Goal: Task Accomplishment & Management: Complete application form

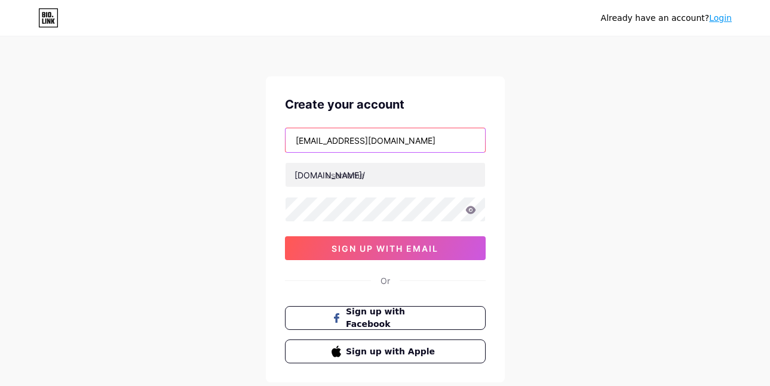
click at [321, 139] on input "[EMAIL_ADDRESS][DOMAIN_NAME]" at bounding box center [384, 140] width 199 height 24
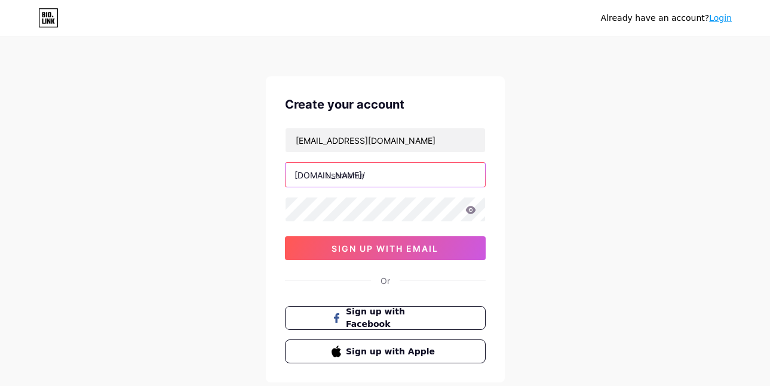
click at [352, 179] on input "text" at bounding box center [384, 175] width 199 height 24
paste input "jackieole"
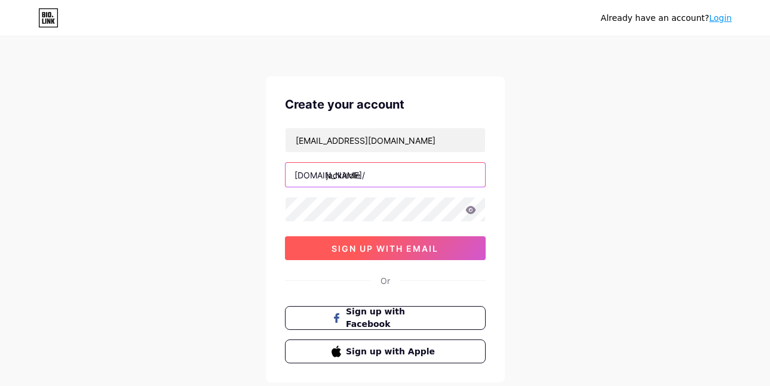
type input "jackieole"
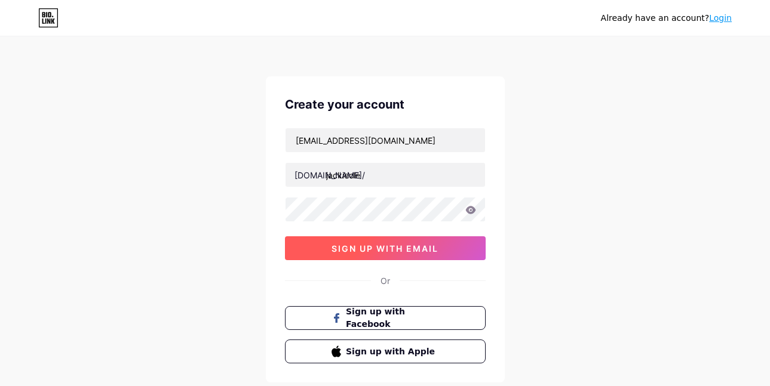
click at [353, 247] on span "sign up with email" at bounding box center [384, 249] width 107 height 10
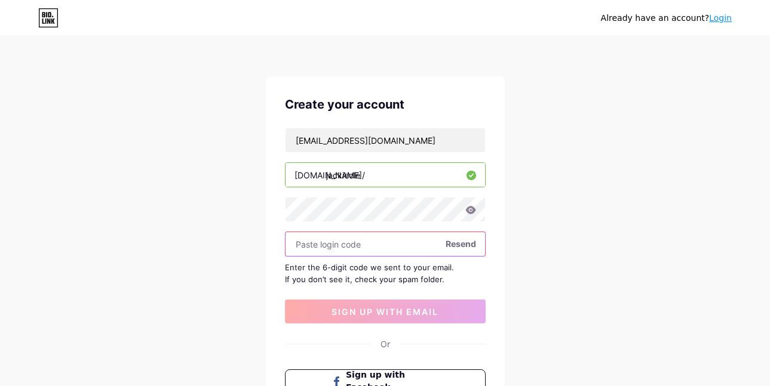
paste input "187226"
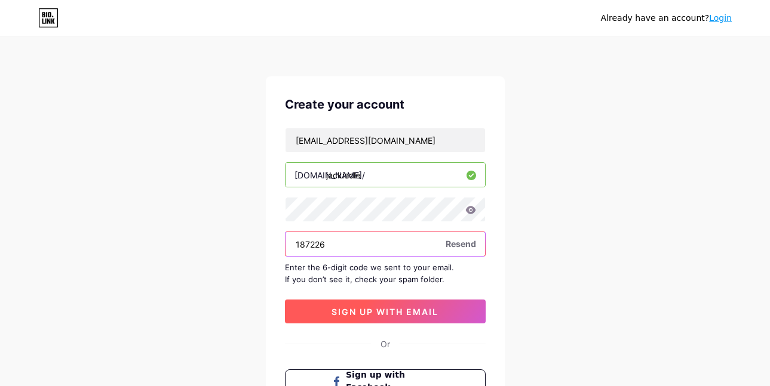
type input "187226"
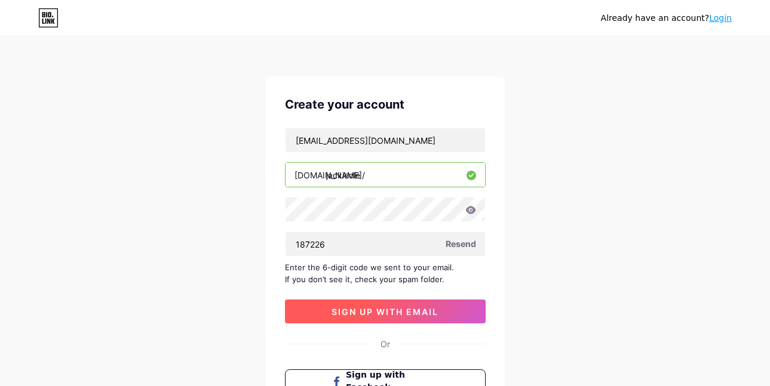
click at [354, 307] on span "sign up with email" at bounding box center [384, 312] width 107 height 10
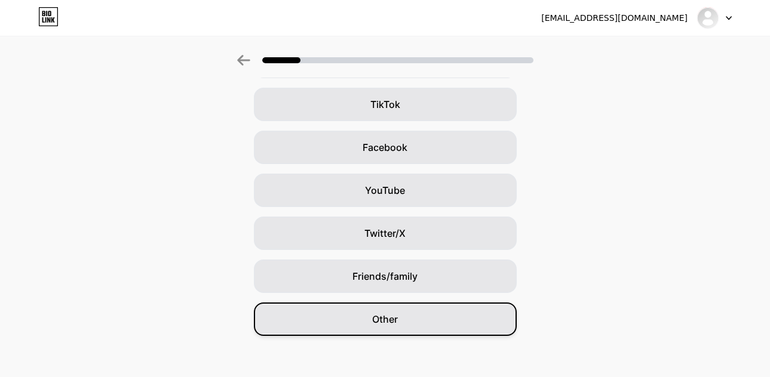
scroll to position [137, 0]
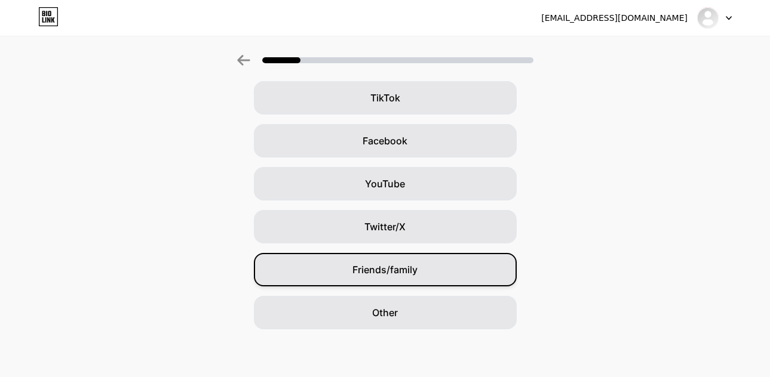
click at [396, 281] on div "Friends/family" at bounding box center [385, 269] width 263 height 33
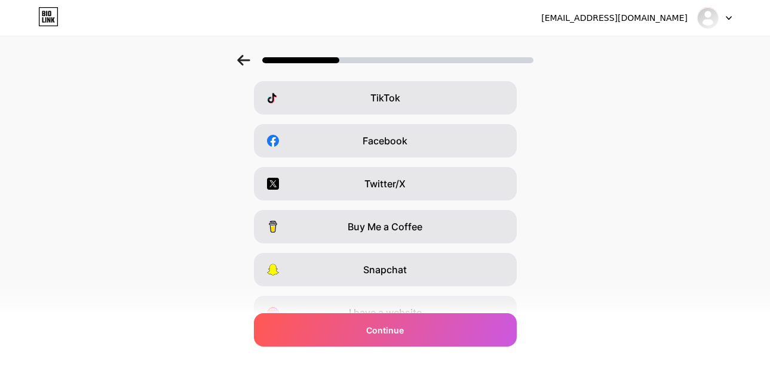
scroll to position [0, 0]
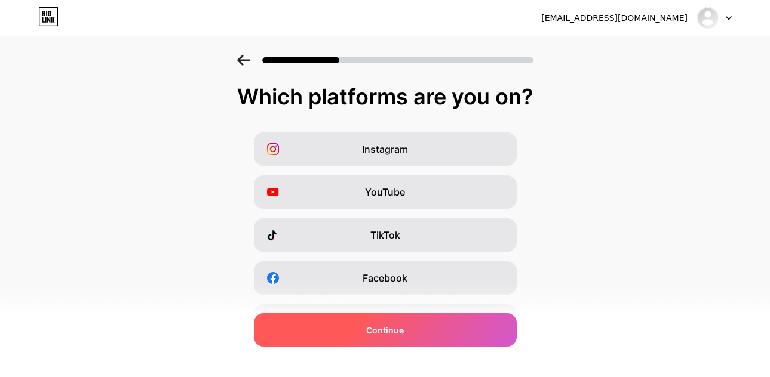
drag, startPoint x: 380, startPoint y: 330, endPoint x: 383, endPoint y: 321, distance: 9.6
click at [380, 331] on span "Continue" at bounding box center [385, 330] width 38 height 13
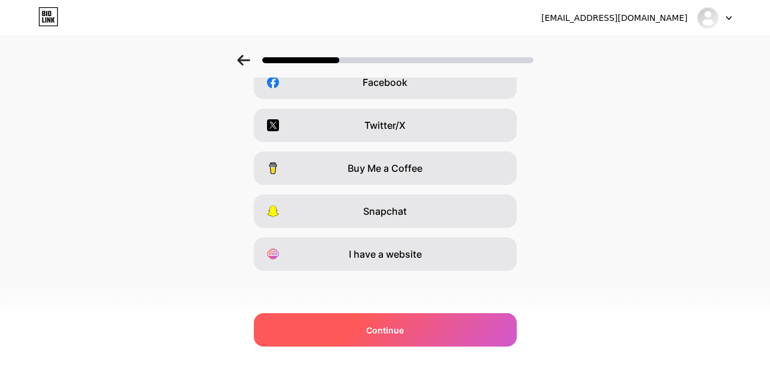
scroll to position [197, 0]
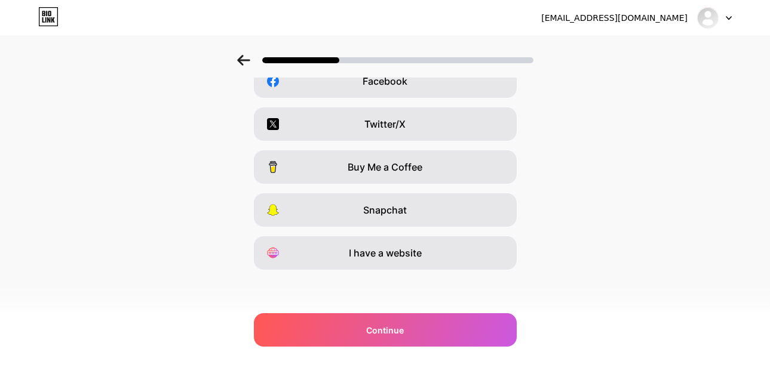
drag, startPoint x: 380, startPoint y: 323, endPoint x: 452, endPoint y: 293, distance: 78.2
click at [380, 324] on div "Continue" at bounding box center [385, 329] width 263 height 33
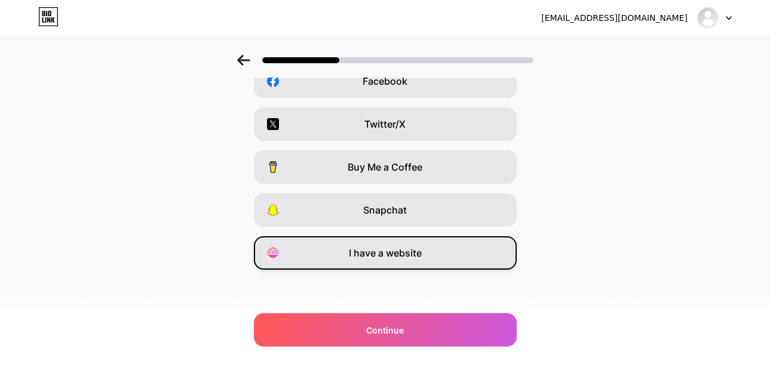
click at [392, 253] on span "I have a website" at bounding box center [385, 253] width 73 height 14
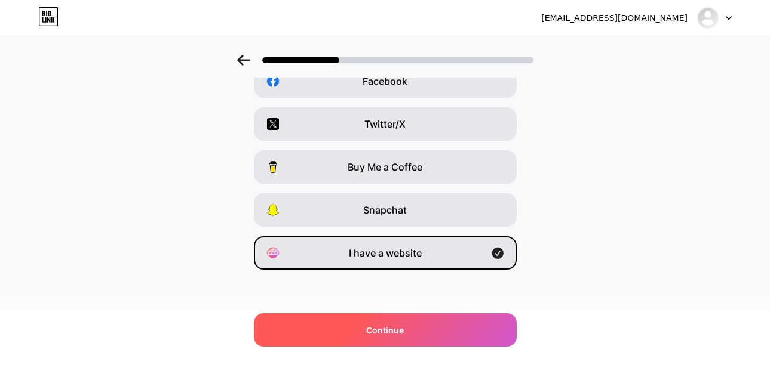
click at [365, 323] on div "Continue" at bounding box center [385, 329] width 263 height 33
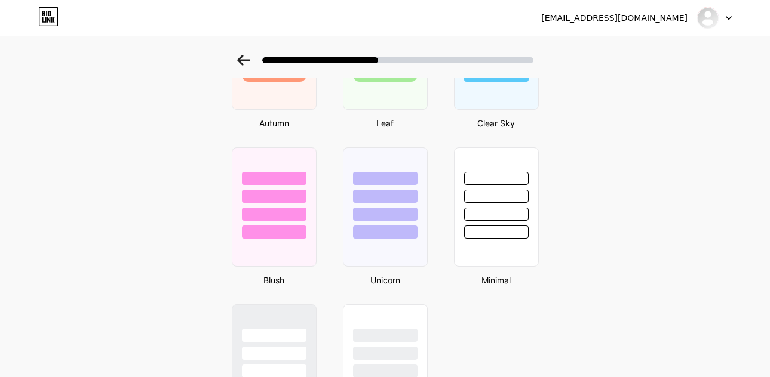
scroll to position [1045, 0]
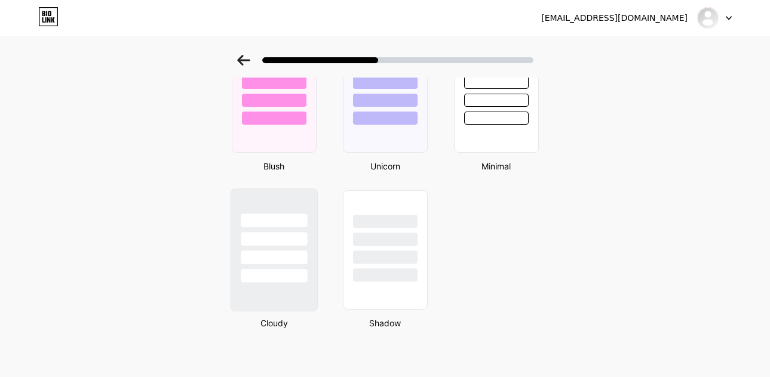
click at [284, 245] on div at bounding box center [274, 239] width 66 height 14
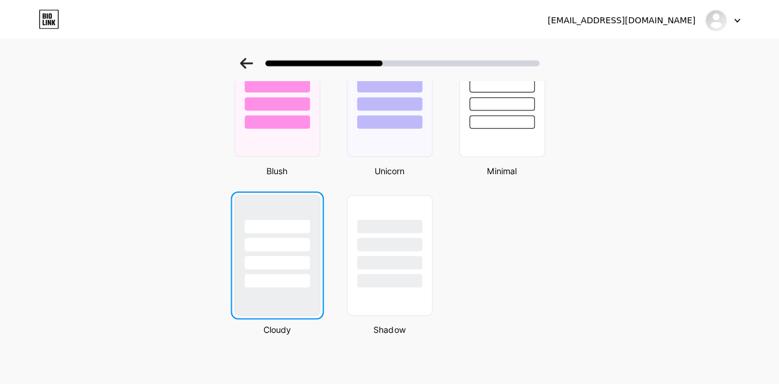
scroll to position [0, 0]
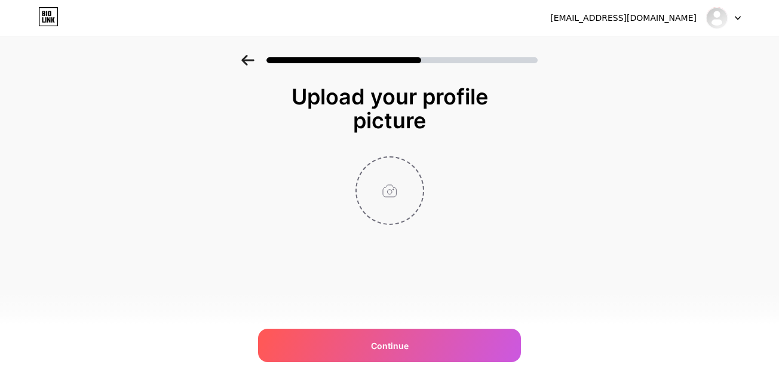
click at [397, 163] on input "file" at bounding box center [389, 191] width 66 height 66
type input "C:\fakepath\38810513_web1_M1-Evergreen-Farm-CBD-Gummies-Teaser.jpg"
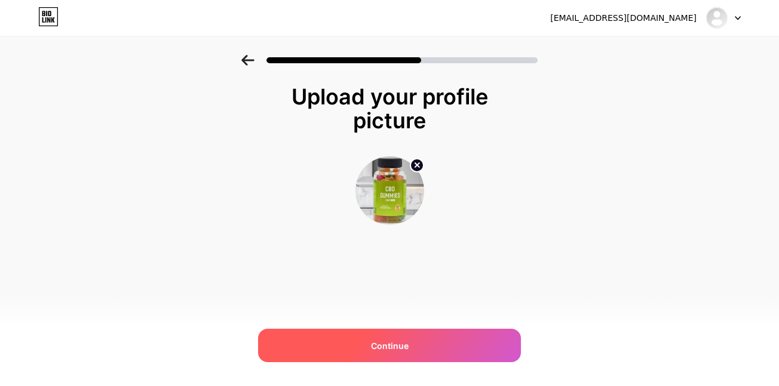
click at [398, 334] on div "Continue" at bounding box center [389, 345] width 263 height 33
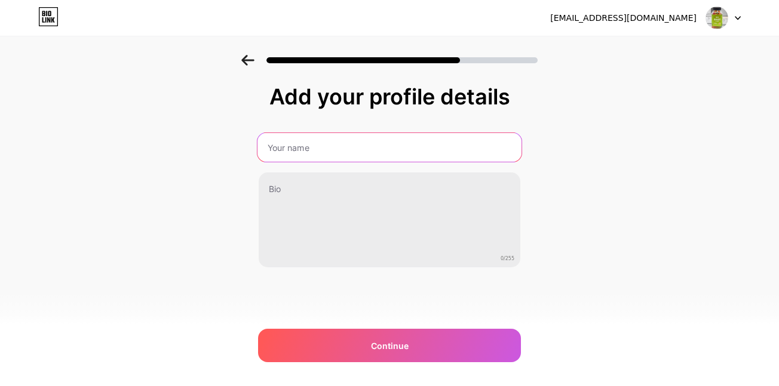
click at [339, 146] on input "text" at bounding box center [389, 147] width 264 height 29
paste input "Green Nature Farms CBD Gummies"
type input "Green Nature Farms CBD Gummies"
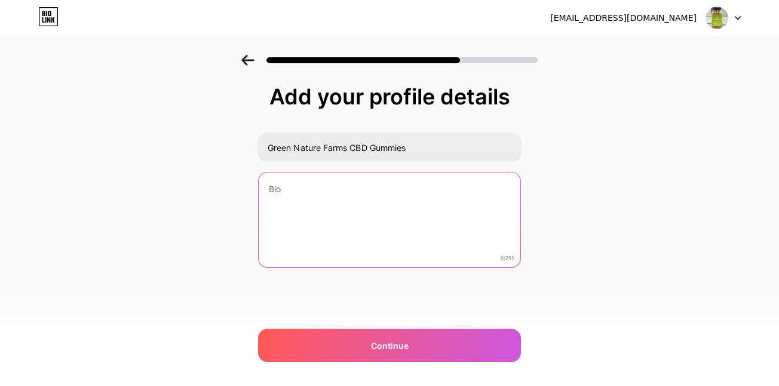
click at [315, 213] on textarea at bounding box center [390, 221] width 262 height 96
paste textarea "[URL][DOMAIN_NAME] [URL][DOMAIN_NAME] [URL][DOMAIN_NAME] [URL][DOMAIN_NAME] [UR…"
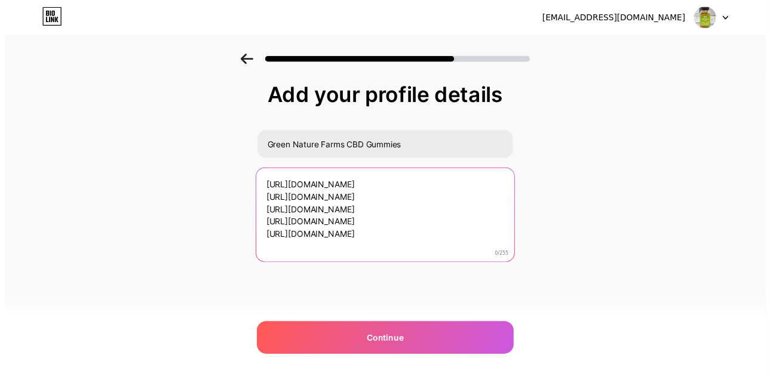
scroll to position [1, 0]
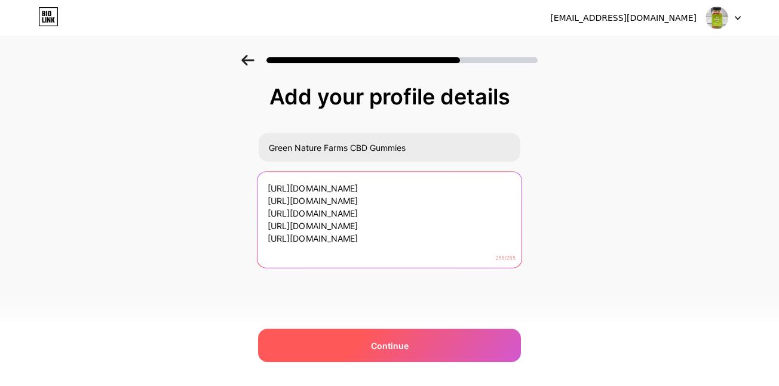
type textarea "[URL][DOMAIN_NAME] [URL][DOMAIN_NAME] [URL][DOMAIN_NAME] [URL][DOMAIN_NAME] [UR…"
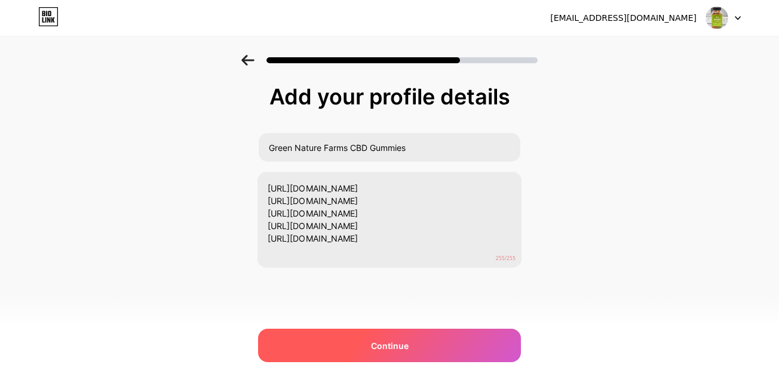
click at [393, 348] on span "Continue" at bounding box center [390, 346] width 38 height 13
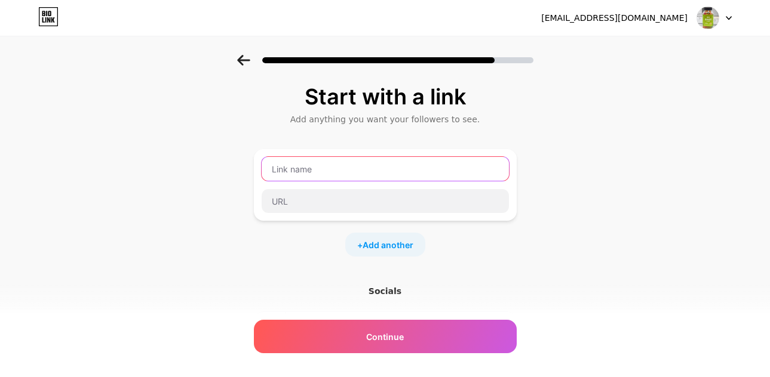
click at [312, 164] on input "text" at bounding box center [385, 169] width 247 height 24
type input "Jackieole"
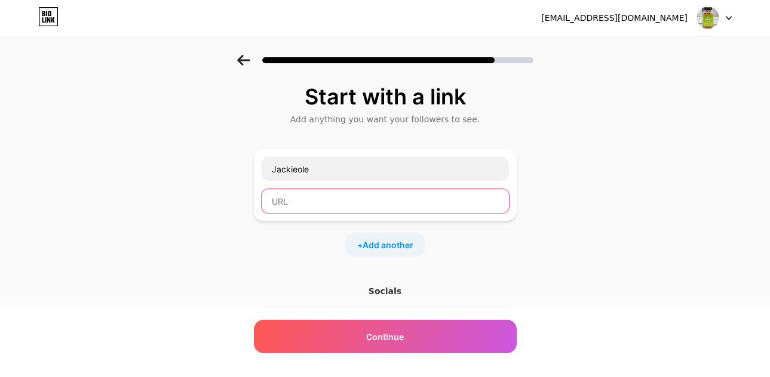
type input "[URL][DOMAIN_NAME]"
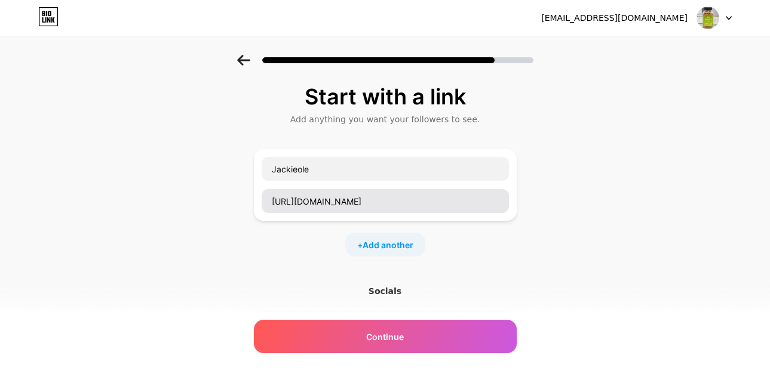
type input "[URL][DOMAIN_NAME]"
click at [305, 208] on input "[URL][DOMAIN_NAME]" at bounding box center [385, 201] width 247 height 24
type input "[URL][DOMAIN_NAME]"
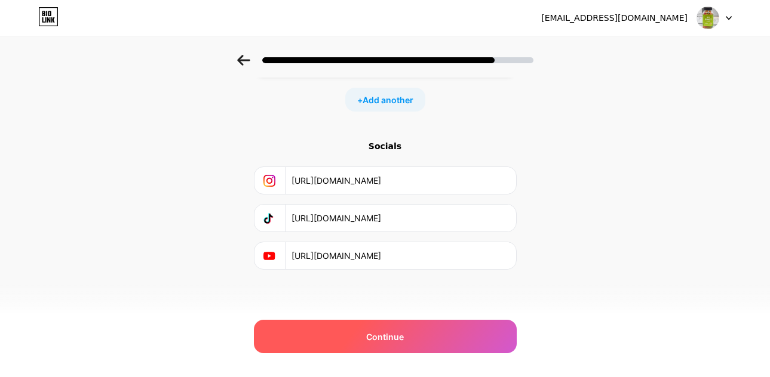
click at [365, 343] on div "Continue" at bounding box center [385, 336] width 263 height 33
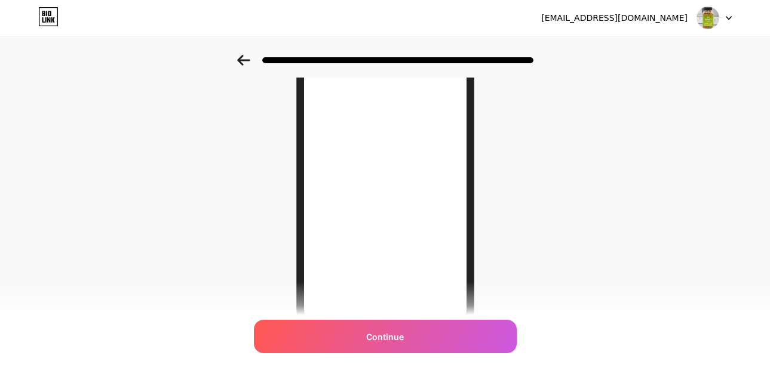
scroll to position [179, 0]
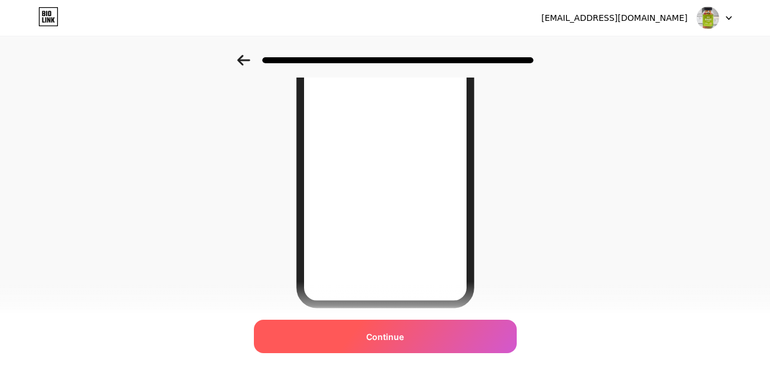
click at [378, 333] on span "Continue" at bounding box center [385, 337] width 38 height 13
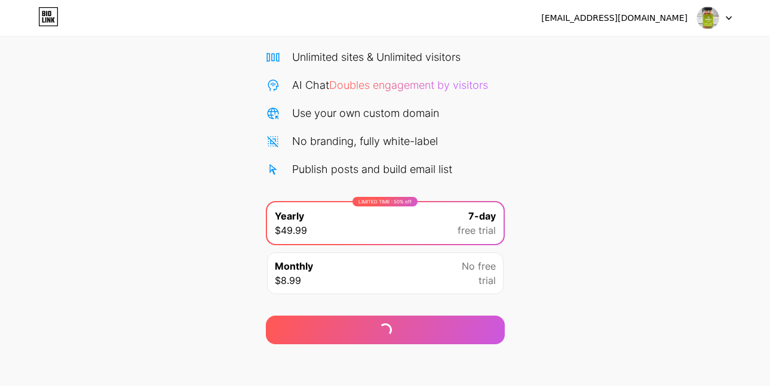
scroll to position [94, 0]
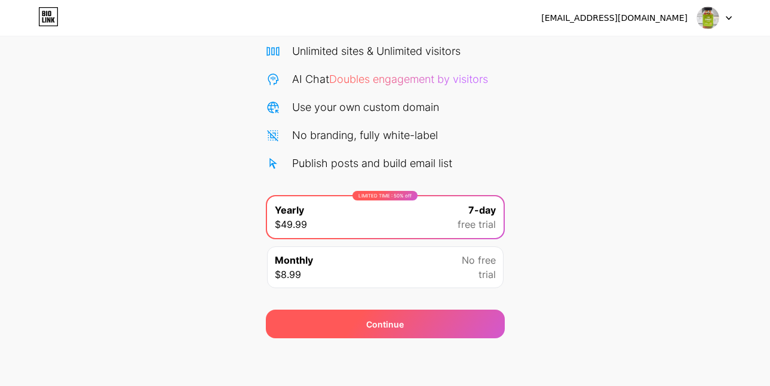
click at [359, 324] on div "Continue" at bounding box center [385, 324] width 239 height 29
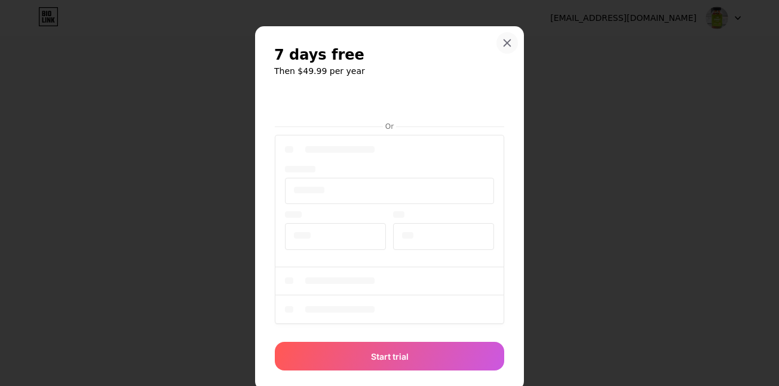
click at [504, 44] on icon at bounding box center [507, 43] width 7 height 7
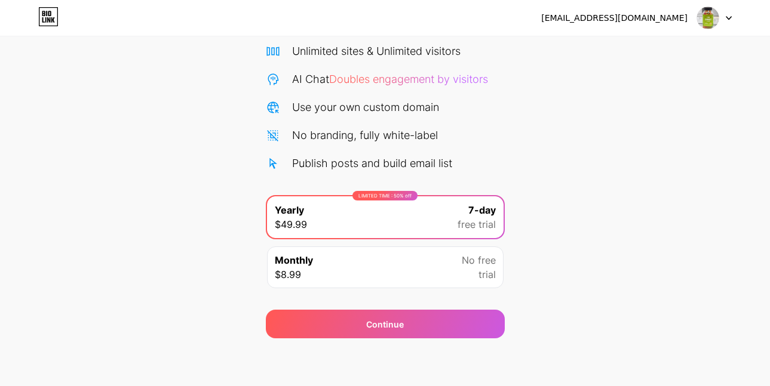
click at [373, 215] on div "LIMITED TIME : 50% off Yearly $49.99 7-day free trial" at bounding box center [385, 217] width 236 height 42
click at [355, 271] on div "Monthly $8.99 No free trial" at bounding box center [385, 268] width 236 height 42
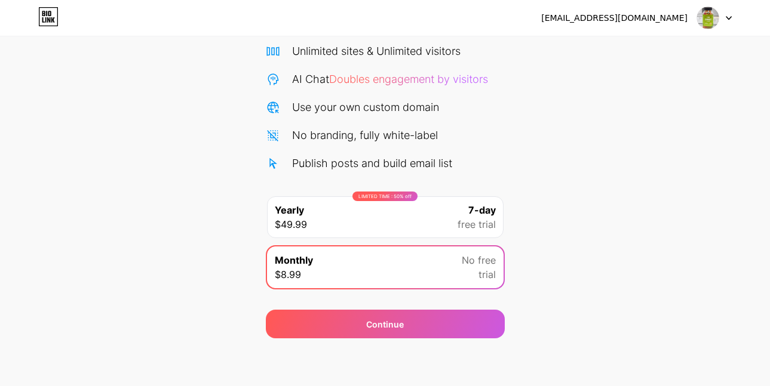
click at [370, 223] on div "LIMITED TIME : 50% off Yearly $49.99 7-day free trial" at bounding box center [385, 217] width 236 height 42
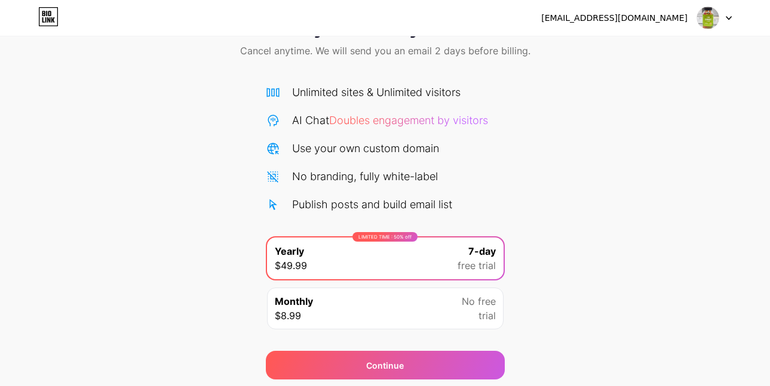
scroll to position [0, 0]
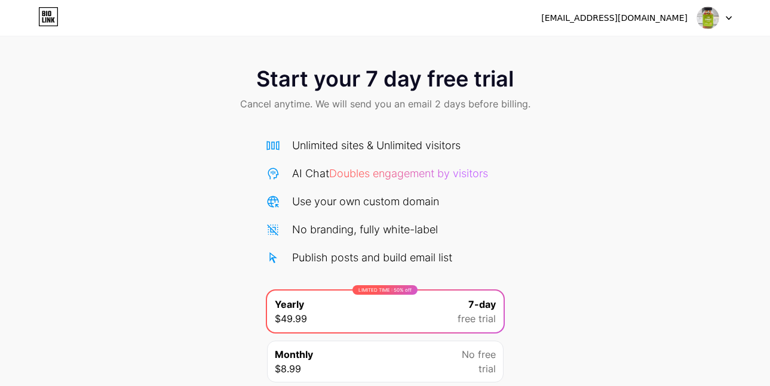
click at [359, 143] on div "Unlimited sites & Unlimited visitors" at bounding box center [376, 145] width 168 height 16
